Goal: Use online tool/utility: Utilize a website feature to perform a specific function

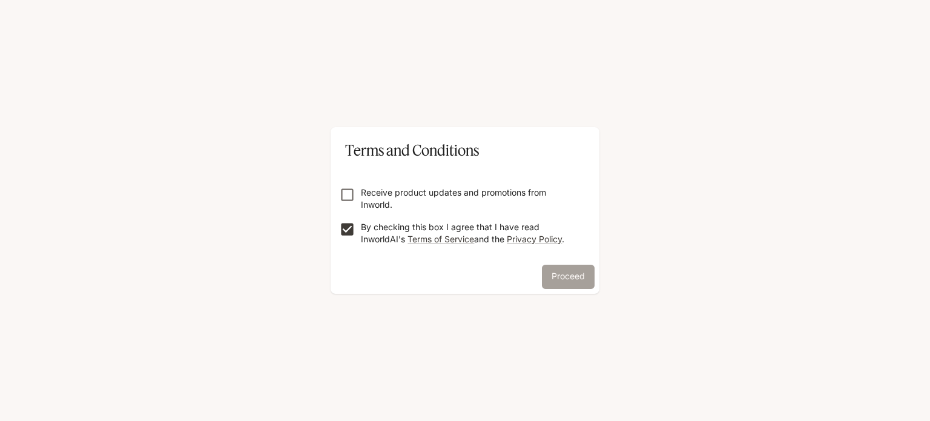
click at [550, 273] on button "Proceed" at bounding box center [568, 277] width 53 height 24
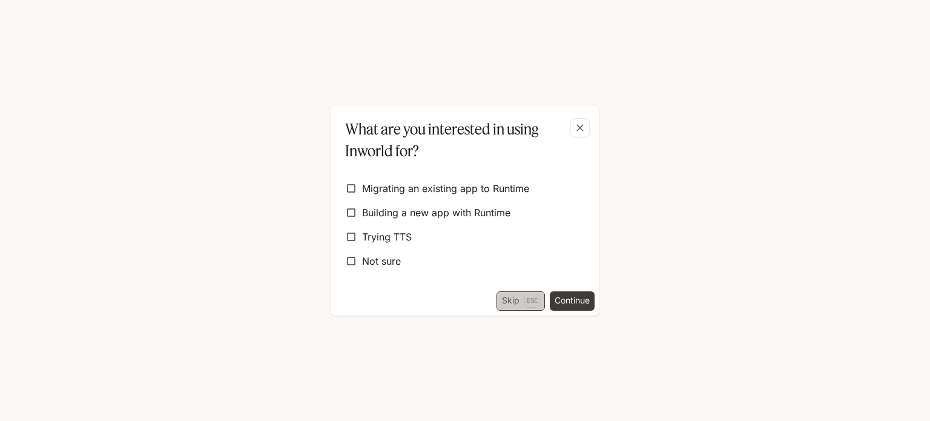
click at [505, 301] on button "Skip Esc" at bounding box center [520, 300] width 48 height 19
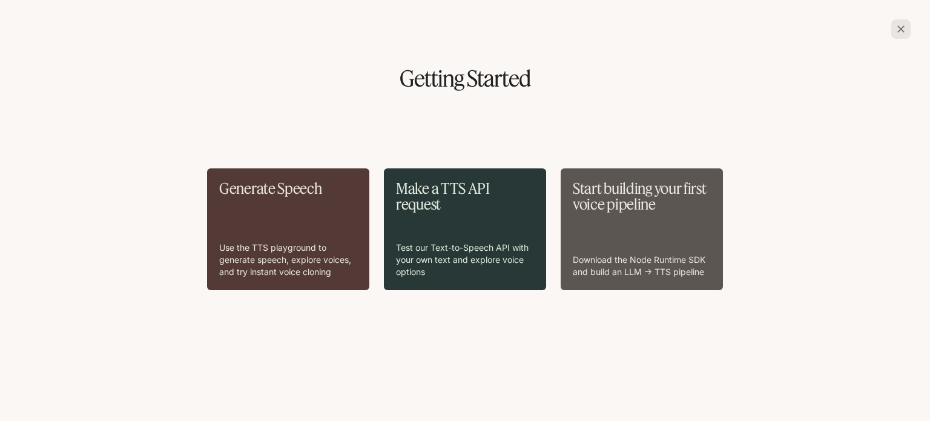
click at [460, 223] on div "Make a TTS API request Test our Text-to-Speech API with your own text and explo…" at bounding box center [465, 228] width 138 height 97
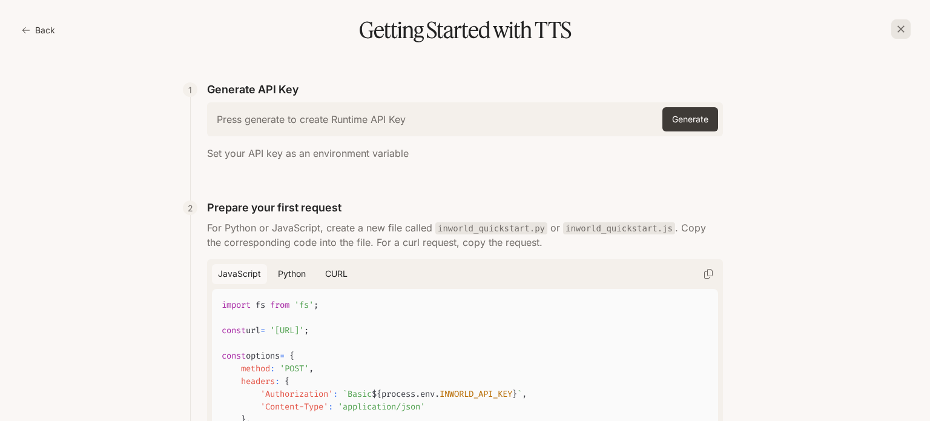
click at [45, 28] on button "Back" at bounding box center [39, 30] width 41 height 24
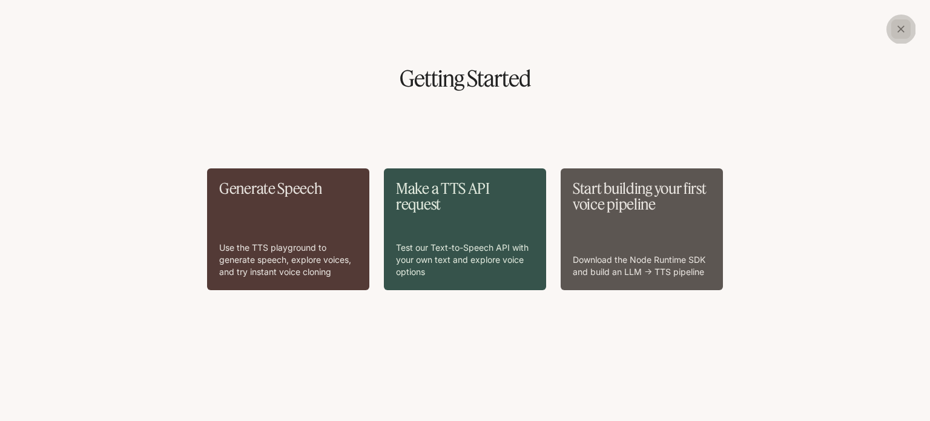
click at [901, 32] on icon "button" at bounding box center [901, 29] width 12 height 12
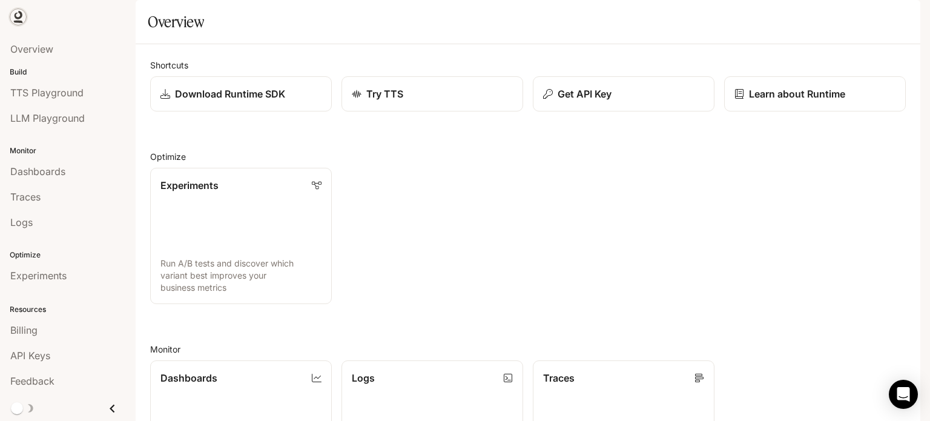
click at [19, 16] on icon at bounding box center [18, 17] width 12 height 12
click at [929, 131] on div "Skip to main content TTS TTS Runtime Runtime Documentation Documentation Portal…" at bounding box center [465, 210] width 930 height 421
click at [907, 19] on img "button" at bounding box center [903, 16] width 17 height 17
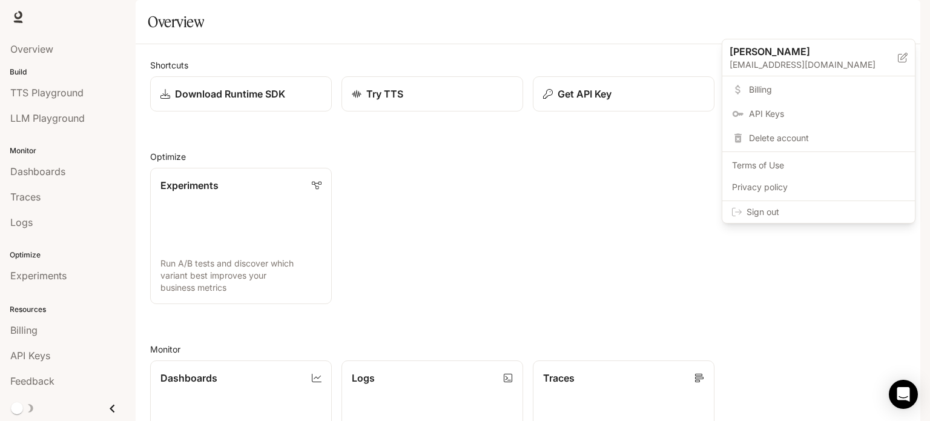
click at [907, 19] on div at bounding box center [465, 210] width 930 height 421
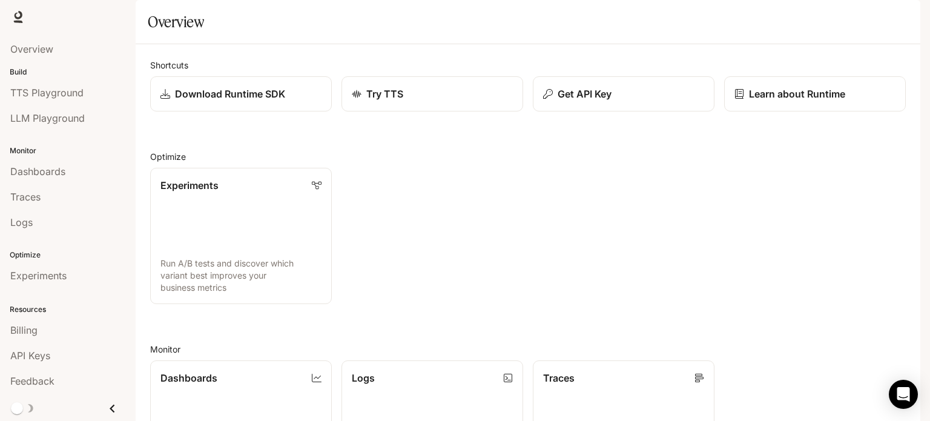
scroll to position [321, 0]
click at [920, 123] on div "Skip to main content TTS TTS Runtime Runtime Documentation Documentation Portal…" at bounding box center [465, 210] width 930 height 421
click at [378, 112] on link "Try TTS" at bounding box center [432, 94] width 183 height 36
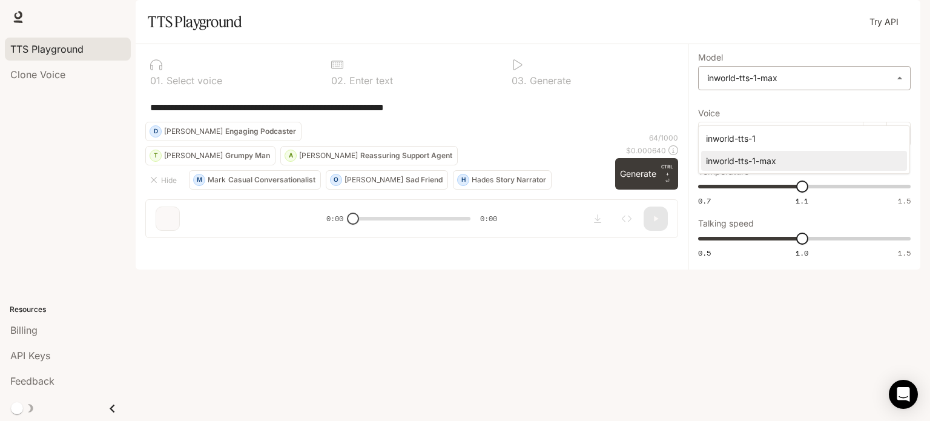
click at [716, 108] on body "**********" at bounding box center [465, 210] width 930 height 421
click at [716, 108] on div at bounding box center [465, 210] width 930 height 421
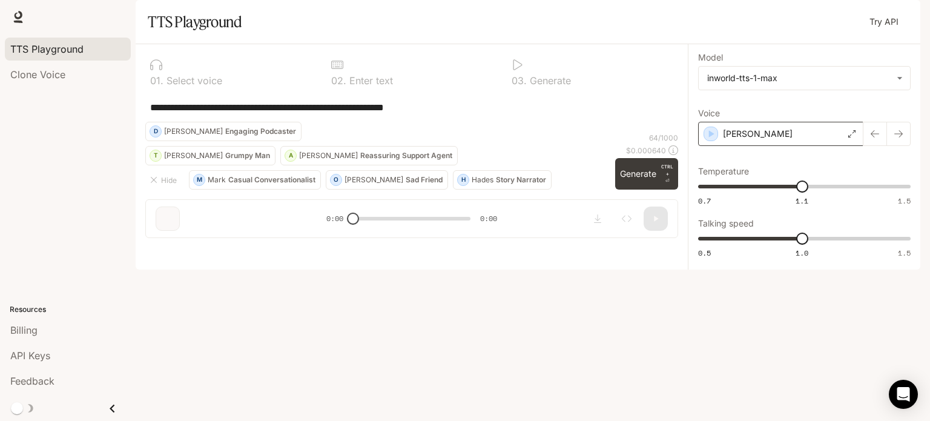
click at [741, 140] on p "Dennis" at bounding box center [758, 134] width 70 height 12
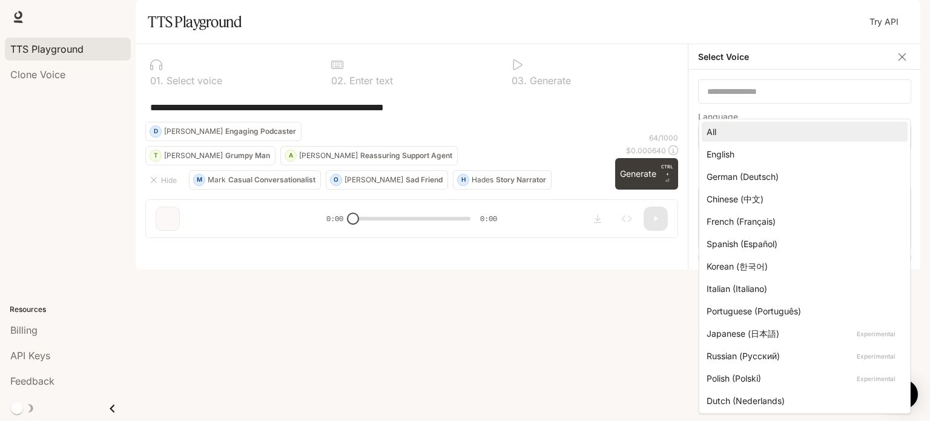
click at [740, 167] on body "**********" at bounding box center [465, 210] width 930 height 421
